Goal: Navigation & Orientation: Go to known website

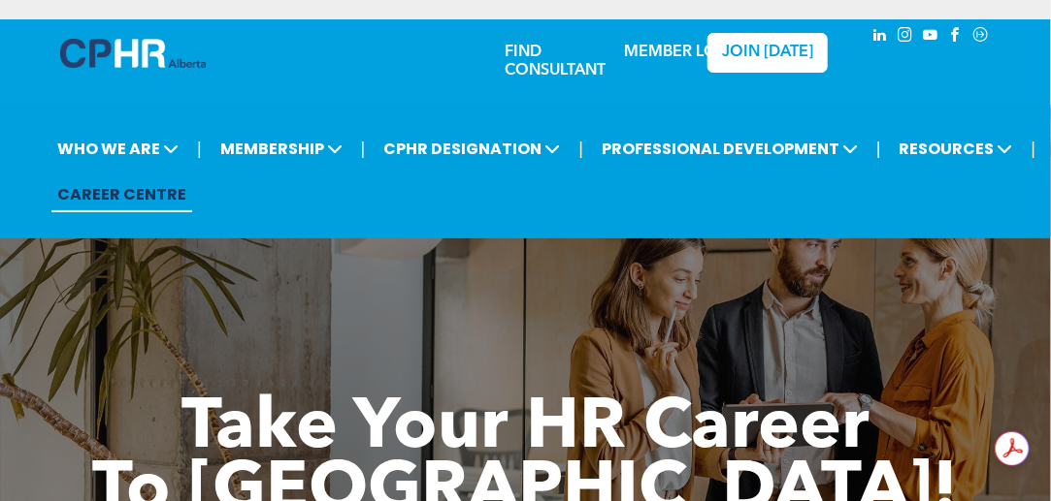
click at [664, 59] on link "MEMBER LOGIN" at bounding box center [685, 53] width 121 height 16
click at [654, 51] on link "MEMBER LOGIN" at bounding box center [685, 53] width 121 height 16
click at [685, 47] on div "JOIN [DATE]" at bounding box center [744, 55] width 127 height 69
click at [687, 52] on div "JOIN [DATE]" at bounding box center [744, 55] width 127 height 69
click at [686, 58] on div "JOIN [DATE]" at bounding box center [744, 55] width 127 height 69
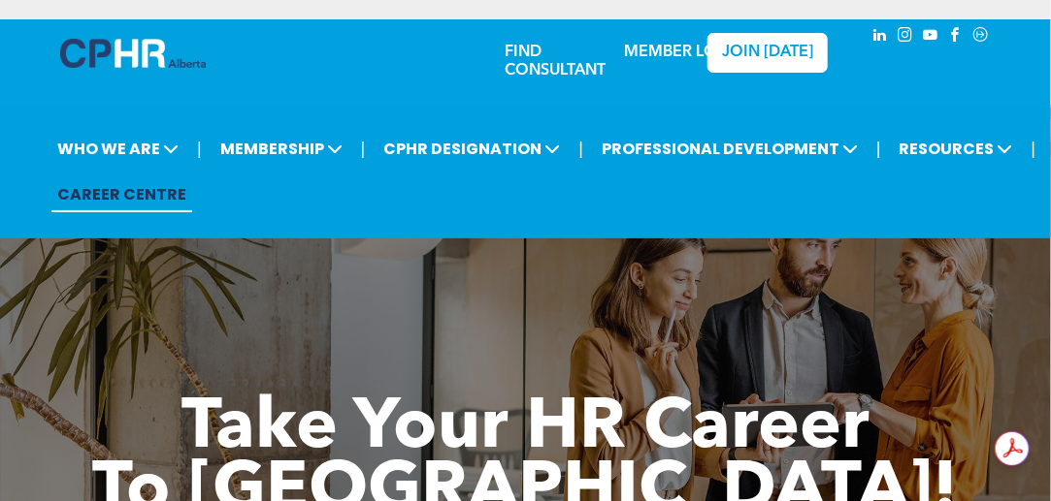
click at [639, 49] on link "MEMBER LOGIN" at bounding box center [685, 53] width 121 height 16
